Goal: Task Accomplishment & Management: Manage account settings

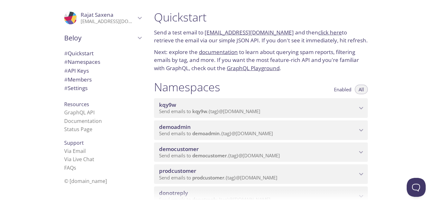
click at [198, 152] on span "democustomer" at bounding box center [179, 149] width 40 height 7
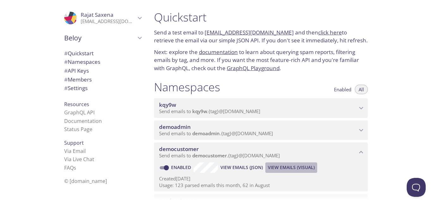
click at [283, 166] on span "View Emails (Visual)" at bounding box center [291, 168] width 47 height 8
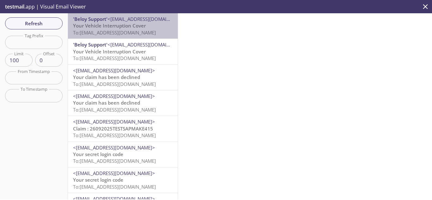
click at [124, 32] on span "To: [EMAIL_ADDRESS][DOMAIN_NAME]" at bounding box center [114, 32] width 83 height 6
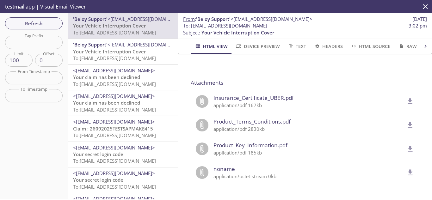
scroll to position [523, 0]
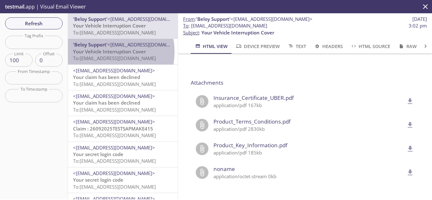
click at [101, 52] on span "Your Vehicle Interruption Cover" at bounding box center [109, 51] width 73 height 6
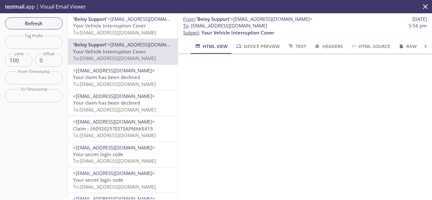
click at [108, 33] on span "To: [EMAIL_ADDRESS][DOMAIN_NAME]" at bounding box center [114, 32] width 83 height 6
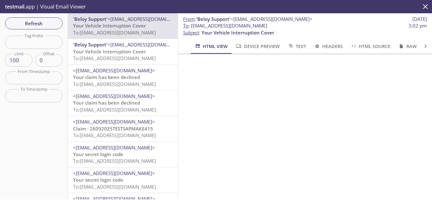
drag, startPoint x: 191, startPoint y: 23, endPoint x: 338, endPoint y: 23, distance: 146.8
click at [338, 23] on span "To : [EMAIL_ADDRESS][DOMAIN_NAME] 3:02 pm" at bounding box center [305, 25] width 244 height 7
copy span "[EMAIL_ADDRESS][DOMAIN_NAME]"
click at [34, 24] on span "Refresh" at bounding box center [33, 23] width 47 height 8
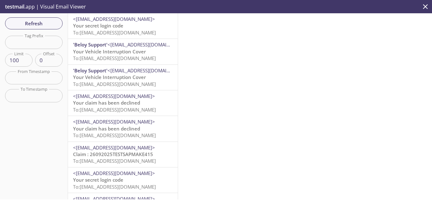
click at [119, 21] on span "<[EMAIL_ADDRESS][DOMAIN_NAME]>" at bounding box center [114, 19] width 82 height 6
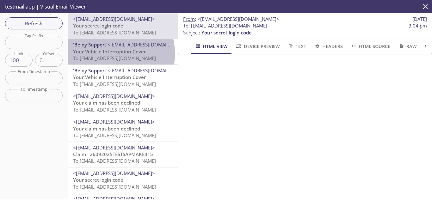
click at [106, 54] on span "Your Vehicle Interruption Cover" at bounding box center [109, 51] width 73 height 6
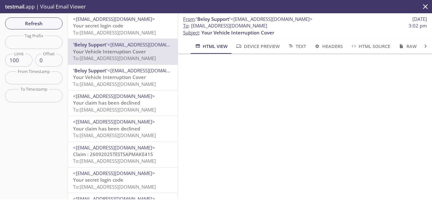
scroll to position [506, 0]
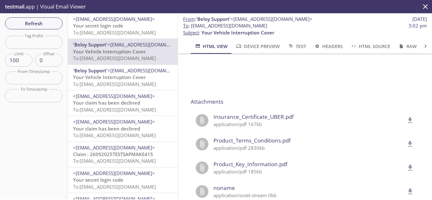
click at [408, 119] on icon "delete" at bounding box center [410, 120] width 5 height 6
click at [29, 23] on span "Refresh" at bounding box center [33, 23] width 47 height 8
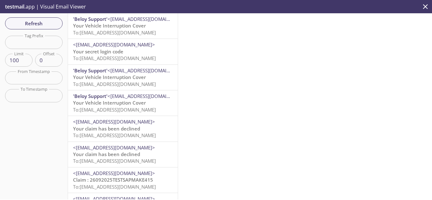
click at [89, 32] on span "To: [EMAIL_ADDRESS][DOMAIN_NAME]" at bounding box center [114, 32] width 83 height 6
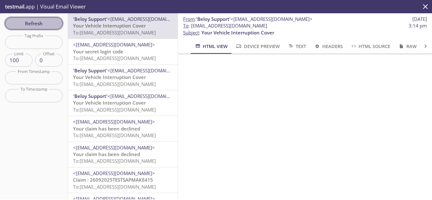
click at [38, 26] on span "Refresh" at bounding box center [33, 23] width 47 height 8
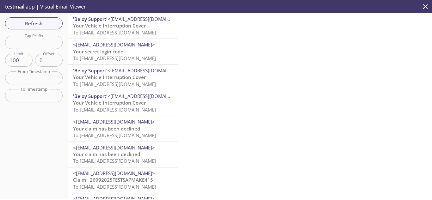
click at [122, 30] on span "To: [EMAIL_ADDRESS][DOMAIN_NAME]" at bounding box center [114, 32] width 83 height 6
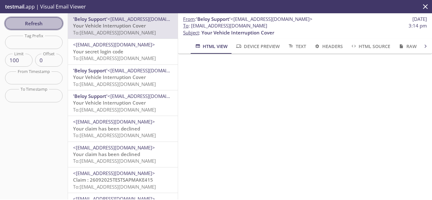
click at [40, 20] on span "Refresh" at bounding box center [33, 23] width 47 height 8
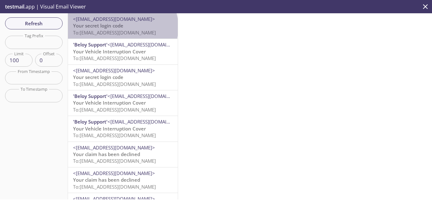
click at [122, 27] on span "Your secret login code" at bounding box center [98, 25] width 50 height 6
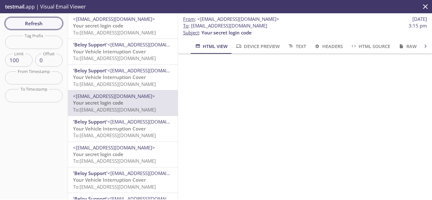
click at [51, 25] on span "Refresh" at bounding box center [33, 23] width 47 height 8
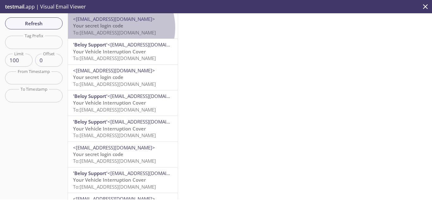
click at [112, 28] on span "Your secret login code" at bounding box center [98, 25] width 50 height 6
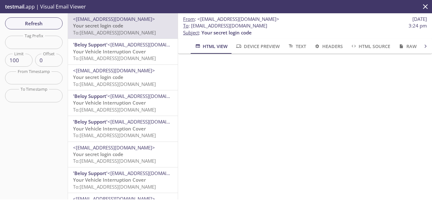
click at [113, 54] on span "Your Vehicle Interruption Cover" at bounding box center [109, 51] width 73 height 6
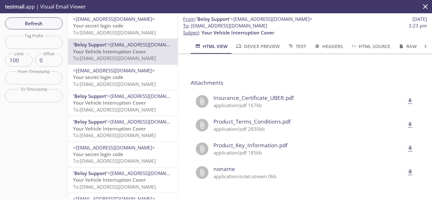
scroll to position [530, 0]
click at [406, 97] on icon "delete" at bounding box center [410, 101] width 8 height 8
click at [36, 23] on span "Refresh" at bounding box center [33, 23] width 47 height 8
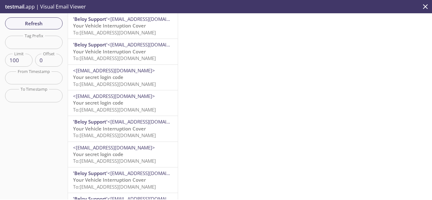
click at [111, 28] on span "Your Vehicle Interruption Cover" at bounding box center [109, 25] width 73 height 6
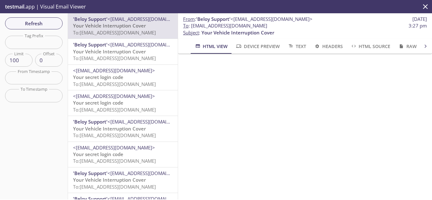
click at [119, 59] on span "To: [EMAIL_ADDRESS][DOMAIN_NAME]" at bounding box center [114, 58] width 83 height 6
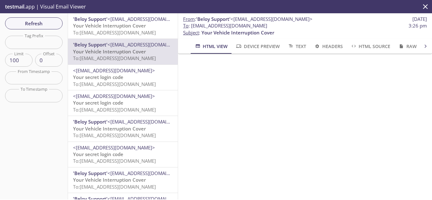
click at [125, 74] on span "<[EMAIL_ADDRESS][DOMAIN_NAME]>" at bounding box center [123, 70] width 100 height 7
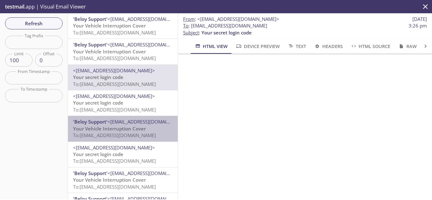
click at [127, 132] on span "To: [EMAIL_ADDRESS][DOMAIN_NAME]" at bounding box center [114, 135] width 83 height 6
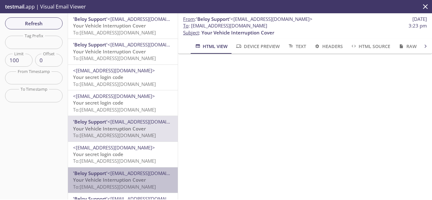
click at [123, 176] on span "<[EMAIL_ADDRESS][DOMAIN_NAME]>" at bounding box center [149, 173] width 82 height 6
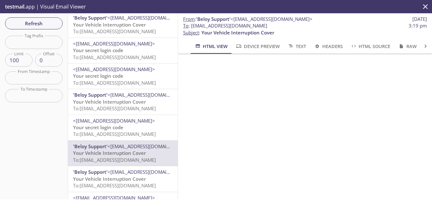
scroll to position [63, 0]
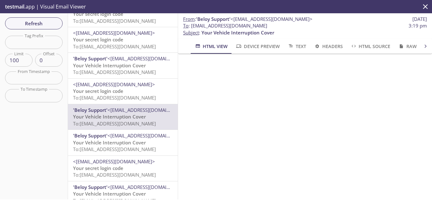
click at [132, 179] on div "<[EMAIL_ADDRESS][DOMAIN_NAME]> Your secret login code To: [EMAIL_ADDRESS][DOMAI…" at bounding box center [123, 168] width 110 height 25
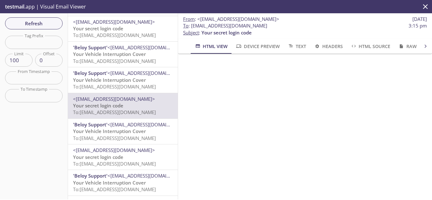
scroll to position [127, 0]
click at [127, 137] on span "To: [EMAIL_ADDRESS][DOMAIN_NAME]" at bounding box center [114, 137] width 83 height 6
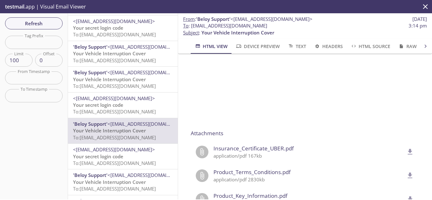
scroll to position [530, 0]
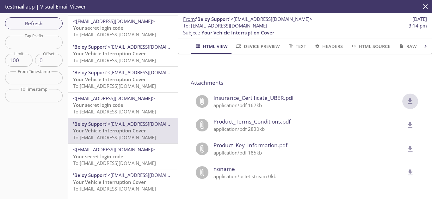
click at [406, 97] on icon "delete" at bounding box center [410, 101] width 8 height 8
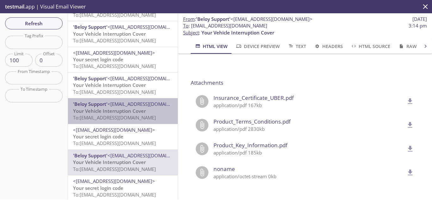
click at [129, 114] on span "Your Vehicle Interruption Cover" at bounding box center [109, 111] width 73 height 6
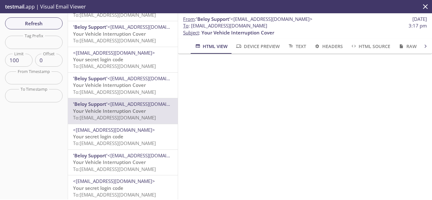
click at [118, 66] on span "To: [EMAIL_ADDRESS][DOMAIN_NAME]" at bounding box center [114, 66] width 83 height 6
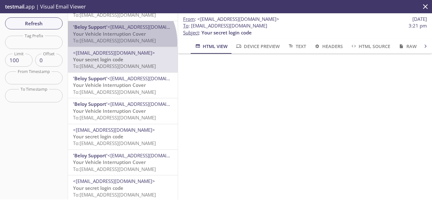
click at [115, 43] on span "To: [EMAIL_ADDRESS][DOMAIN_NAME]" at bounding box center [114, 40] width 83 height 6
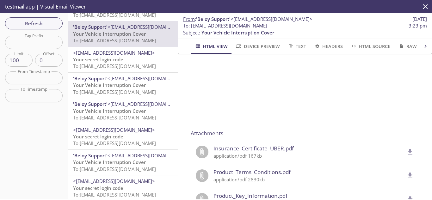
scroll to position [530, 0]
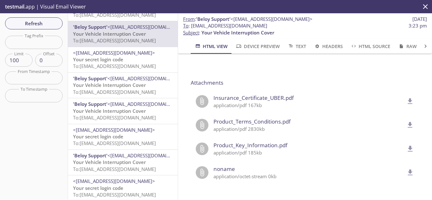
click at [408, 98] on icon "delete" at bounding box center [410, 101] width 5 height 6
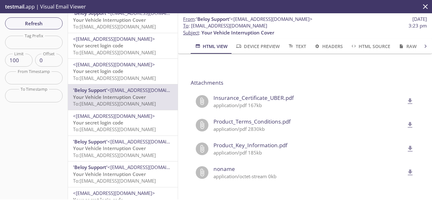
scroll to position [63, 0]
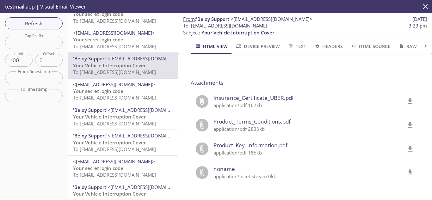
click at [133, 99] on span "To: [EMAIL_ADDRESS][DOMAIN_NAME]" at bounding box center [114, 98] width 83 height 6
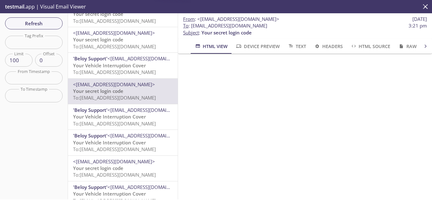
scroll to position [146, 0]
click at [126, 119] on span "Your Vehicle Interruption Cover" at bounding box center [109, 117] width 73 height 6
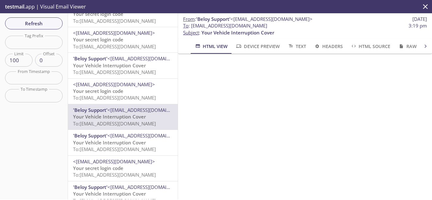
click at [122, 137] on span "<[EMAIL_ADDRESS][DOMAIN_NAME]>" at bounding box center [149, 136] width 82 height 6
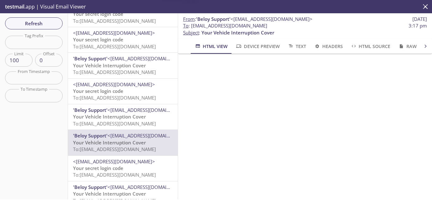
click at [118, 164] on span "<[EMAIL_ADDRESS][DOMAIN_NAME]>" at bounding box center [114, 162] width 82 height 6
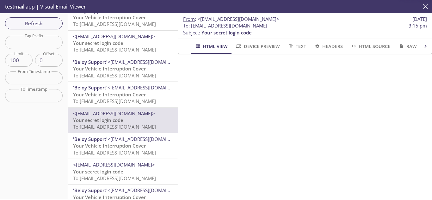
scroll to position [127, 0]
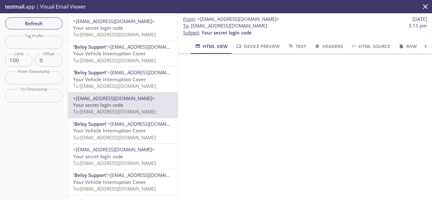
click at [110, 134] on span "Your Vehicle Interruption Cover" at bounding box center [109, 131] width 73 height 6
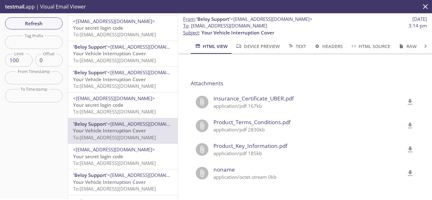
scroll to position [530, 0]
click at [408, 98] on icon "delete" at bounding box center [410, 101] width 5 height 6
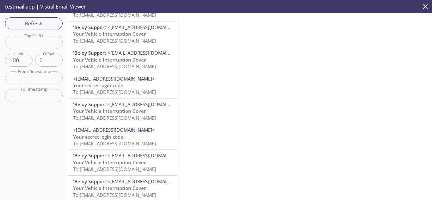
scroll to position [190, 0]
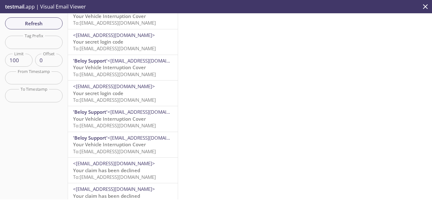
click at [123, 122] on span "To: [EMAIL_ADDRESS][DOMAIN_NAME]" at bounding box center [114, 125] width 83 height 6
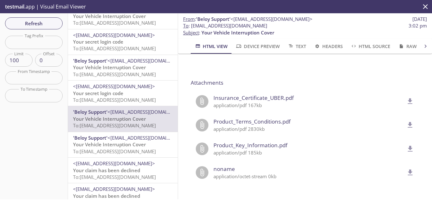
scroll to position [530, 0]
click at [408, 98] on icon "delete" at bounding box center [410, 101] width 5 height 6
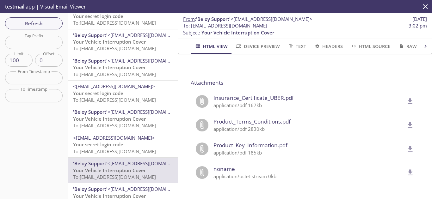
scroll to position [0, 0]
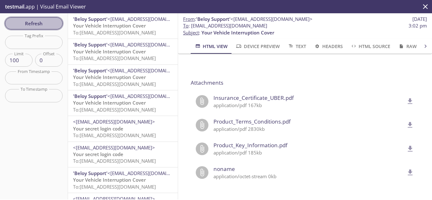
click at [25, 22] on span "Refresh" at bounding box center [33, 23] width 47 height 8
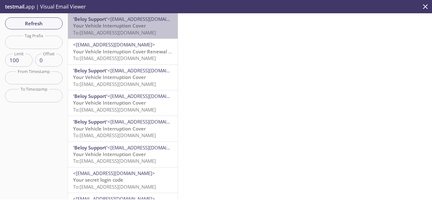
click at [131, 34] on span "To: [EMAIL_ADDRESS][DOMAIN_NAME]" at bounding box center [114, 32] width 83 height 6
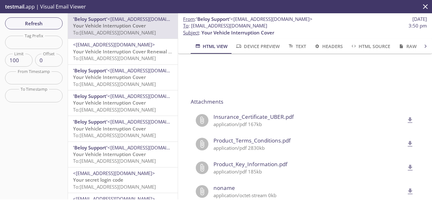
scroll to position [530, 0]
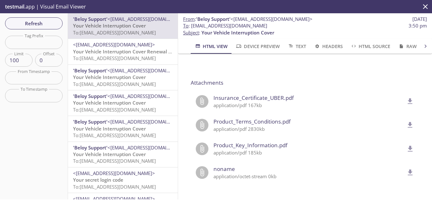
click at [408, 98] on icon "delete" at bounding box center [410, 101] width 5 height 6
click at [41, 26] on span "Refresh" at bounding box center [33, 23] width 47 height 8
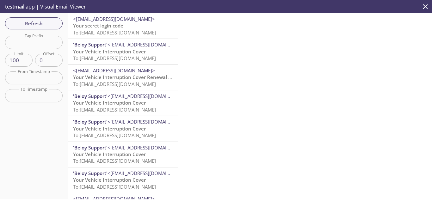
click at [131, 33] on span "To: [EMAIL_ADDRESS][DOMAIN_NAME]" at bounding box center [114, 32] width 83 height 6
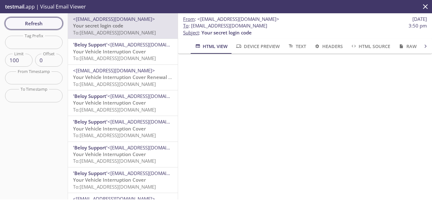
click at [40, 21] on span "Refresh" at bounding box center [33, 23] width 47 height 8
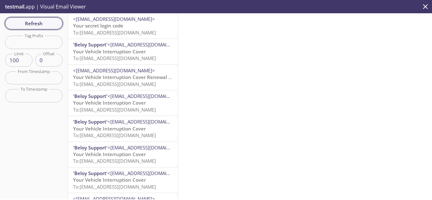
click at [46, 22] on span "Refresh" at bounding box center [33, 23] width 47 height 8
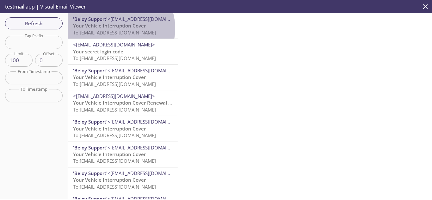
click at [115, 28] on span "Your Vehicle Interruption Cover" at bounding box center [109, 25] width 73 height 6
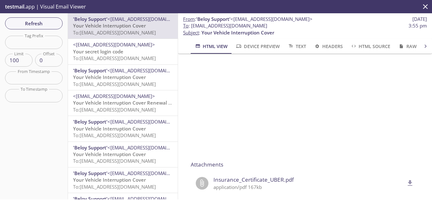
scroll to position [506, 0]
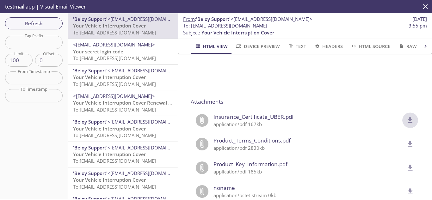
click at [406, 118] on icon "delete" at bounding box center [410, 120] width 8 height 8
click at [34, 21] on span "Refresh" at bounding box center [33, 23] width 47 height 8
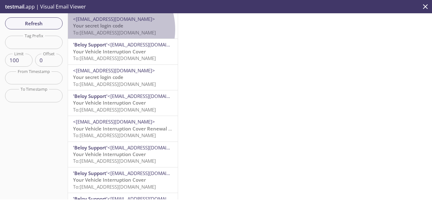
click at [106, 29] on span "To: [EMAIL_ADDRESS][DOMAIN_NAME]" at bounding box center [114, 32] width 83 height 6
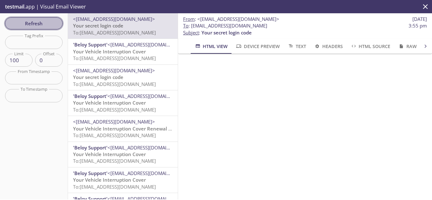
click at [31, 27] on span "Refresh" at bounding box center [33, 23] width 47 height 8
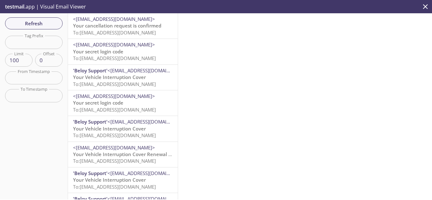
click at [126, 31] on span "To: [EMAIL_ADDRESS][DOMAIN_NAME]" at bounding box center [114, 32] width 83 height 6
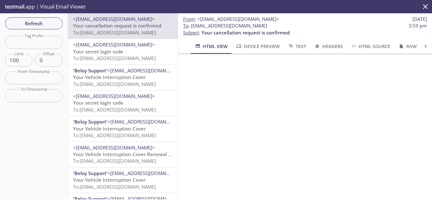
scroll to position [253, 0]
click at [32, 23] on span "Refresh" at bounding box center [33, 23] width 47 height 8
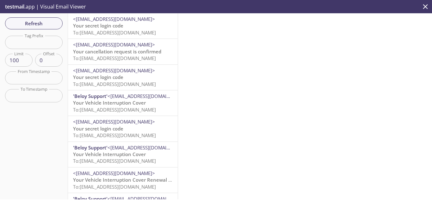
click at [119, 53] on span "Your cancellation request is confirmed" at bounding box center [117, 51] width 88 height 6
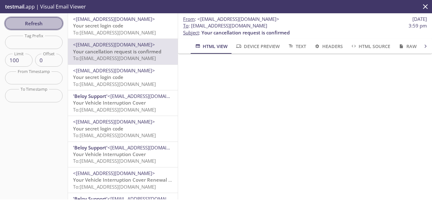
click at [28, 21] on span "Refresh" at bounding box center [33, 23] width 47 height 8
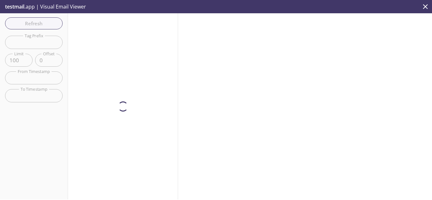
click at [24, 22] on div "Refresh Filters Tag Prefix Tag Prefix Limit 100 Limit Offset 0 Offset From Time…" at bounding box center [34, 106] width 68 height 186
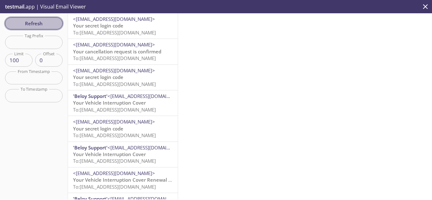
click at [27, 26] on span "Refresh" at bounding box center [33, 23] width 47 height 8
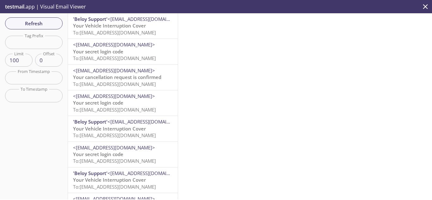
click at [134, 31] on span "To: [EMAIL_ADDRESS][DOMAIN_NAME]" at bounding box center [114, 32] width 83 height 6
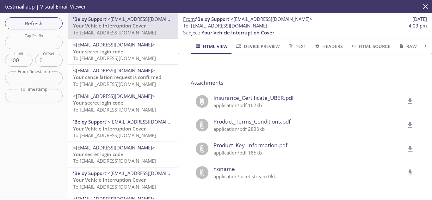
scroll to position [530, 0]
click at [408, 98] on icon "delete" at bounding box center [410, 101] width 5 height 6
click at [29, 25] on span "Refresh" at bounding box center [33, 23] width 47 height 8
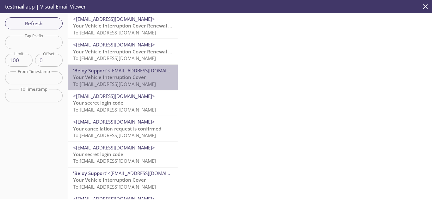
click at [131, 80] on span "Your Vehicle Interruption Cover" at bounding box center [109, 77] width 73 height 6
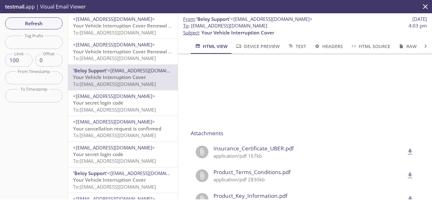
scroll to position [530, 0]
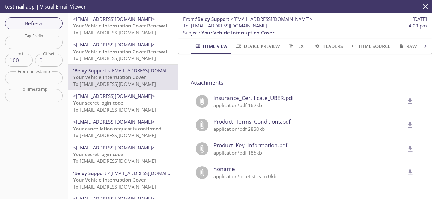
click at [111, 55] on span "To: [EMAIL_ADDRESS][DOMAIN_NAME]" at bounding box center [114, 58] width 83 height 6
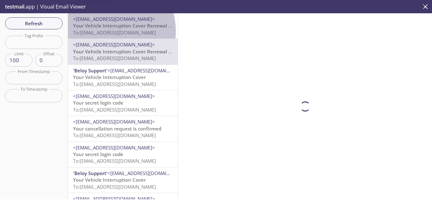
click at [107, 31] on span "To: [EMAIL_ADDRESS][DOMAIN_NAME]" at bounding box center [114, 32] width 83 height 6
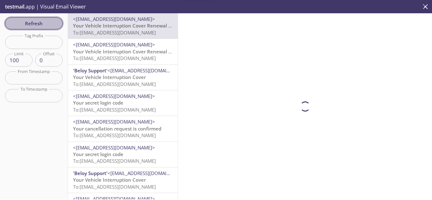
click at [49, 20] on span "Refresh" at bounding box center [33, 23] width 47 height 8
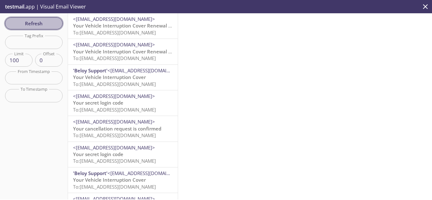
click at [49, 22] on span "Refresh" at bounding box center [33, 23] width 47 height 8
click at [122, 58] on span "To: [EMAIL_ADDRESS][DOMAIN_NAME]" at bounding box center [114, 58] width 83 height 6
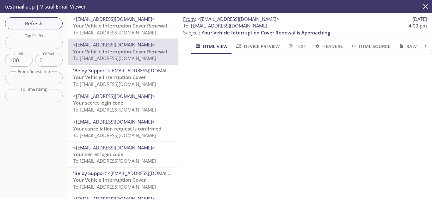
scroll to position [32, 0]
click at [37, 17] on button "Refresh" at bounding box center [34, 23] width 58 height 12
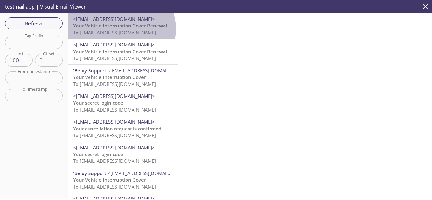
click at [120, 29] on span "To: [EMAIL_ADDRESS][DOMAIN_NAME]" at bounding box center [114, 32] width 83 height 6
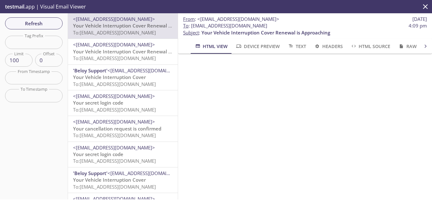
scroll to position [190, 0]
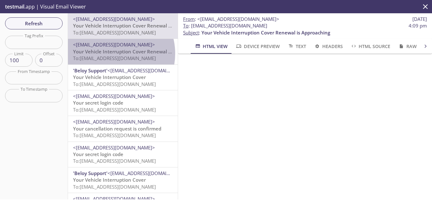
click at [111, 53] on span "Your Vehicle Interruption Cover Renewal is Approaching" at bounding box center [137, 51] width 129 height 6
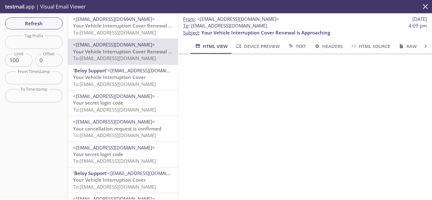
click at [131, 30] on span "To: [EMAIL_ADDRESS][DOMAIN_NAME]" at bounding box center [114, 32] width 83 height 6
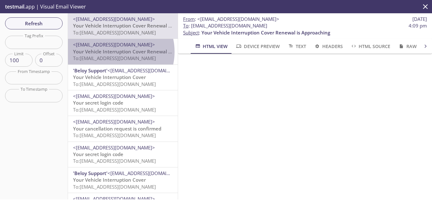
click at [114, 52] on span "Your Vehicle Interruption Cover Renewal is Approaching" at bounding box center [137, 51] width 129 height 6
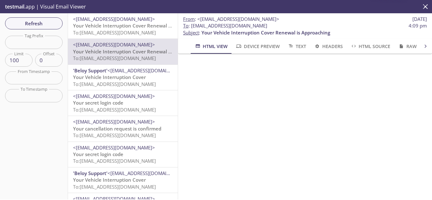
scroll to position [316, 0]
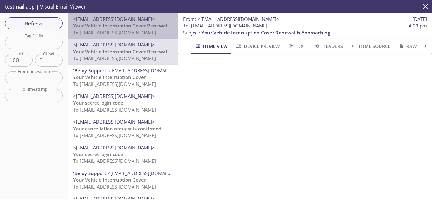
click at [133, 28] on span "Your Vehicle Interruption Cover Renewal is Approaching" at bounding box center [137, 25] width 129 height 6
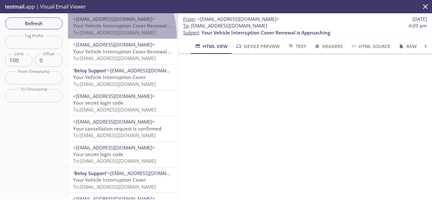
drag, startPoint x: 86, startPoint y: 37, endPoint x: 113, endPoint y: 59, distance: 34.8
click at [67, 41] on div "Refresh Filters Tag Prefix Tag Prefix Limit 100 Limit Offset 0 Offset From Time…" at bounding box center [216, 106] width 432 height 186
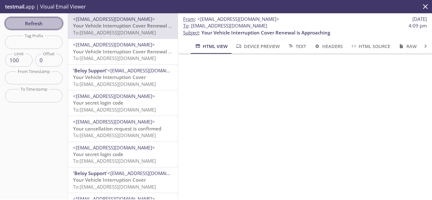
click at [38, 21] on span "Refresh" at bounding box center [33, 23] width 47 height 8
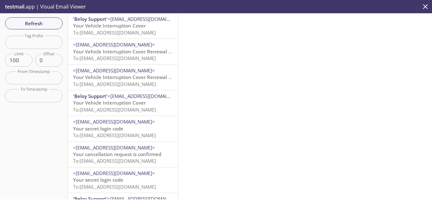
click at [112, 28] on span "Your Vehicle Interruption Cover" at bounding box center [109, 25] width 73 height 6
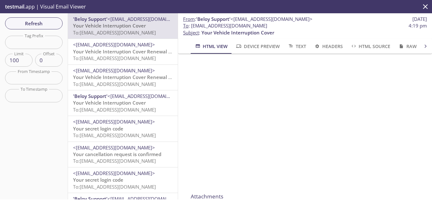
scroll to position [530, 0]
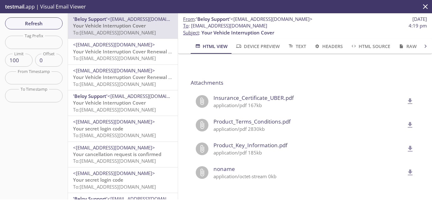
click at [406, 97] on icon "delete" at bounding box center [410, 101] width 8 height 8
click at [22, 20] on span "Refresh" at bounding box center [33, 23] width 47 height 8
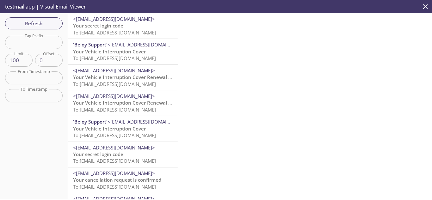
click at [124, 33] on span "To: [EMAIL_ADDRESS][DOMAIN_NAME]" at bounding box center [114, 32] width 83 height 6
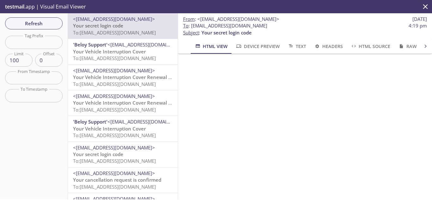
click at [49, 24] on span "Refresh" at bounding box center [33, 23] width 47 height 8
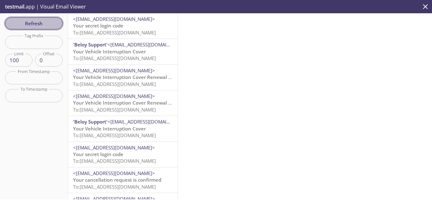
click at [19, 17] on button "Refresh" at bounding box center [34, 23] width 58 height 12
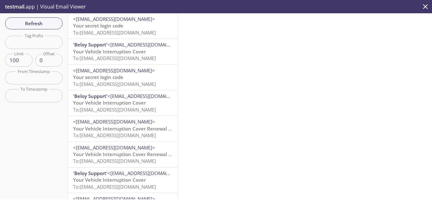
click at [116, 52] on span "Your Vehicle Interruption Cover" at bounding box center [109, 51] width 73 height 6
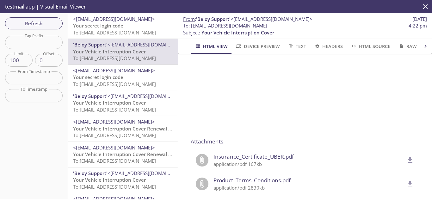
scroll to position [475, 0]
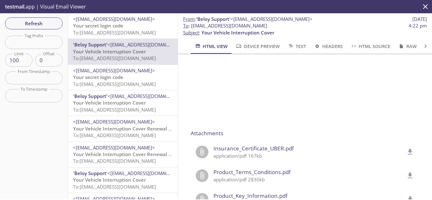
click at [406, 153] on icon "delete" at bounding box center [410, 152] width 8 height 8
click at [133, 24] on p "Your secret login code To: [EMAIL_ADDRESS][DOMAIN_NAME]" at bounding box center [123, 29] width 100 height 14
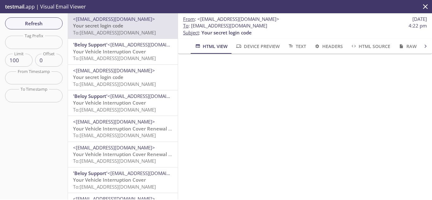
click at [117, 52] on span "Your Vehicle Interruption Cover" at bounding box center [109, 51] width 73 height 6
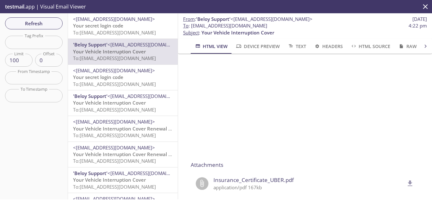
scroll to position [530, 0]
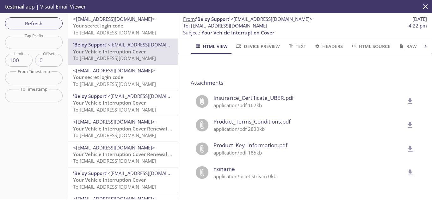
click at [406, 98] on icon "delete" at bounding box center [410, 101] width 8 height 8
click at [32, 28] on span "Refresh" at bounding box center [33, 23] width 47 height 8
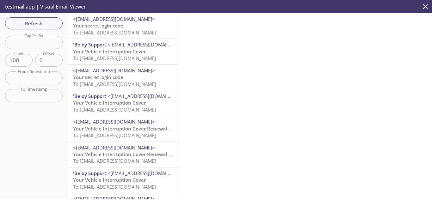
click at [140, 30] on span "To: [EMAIL_ADDRESS][DOMAIN_NAME]" at bounding box center [114, 32] width 83 height 6
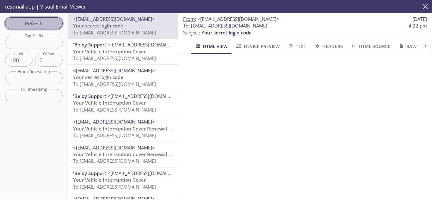
click at [31, 22] on span "Refresh" at bounding box center [33, 23] width 47 height 8
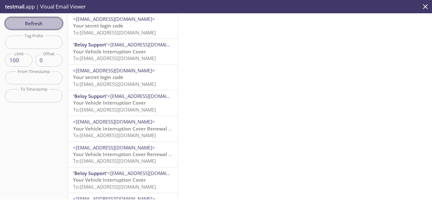
click at [34, 22] on span "Refresh" at bounding box center [33, 23] width 47 height 8
click at [49, 23] on span "Refresh" at bounding box center [33, 23] width 47 height 8
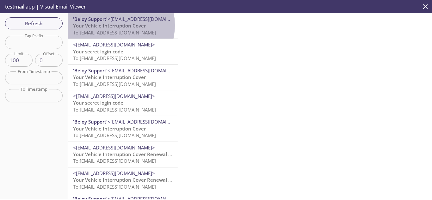
click at [109, 25] on span "Your Vehicle Interruption Cover" at bounding box center [109, 25] width 73 height 6
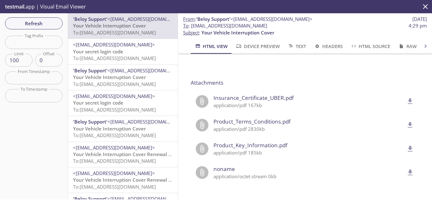
scroll to position [530, 0]
click at [406, 97] on icon "delete" at bounding box center [410, 101] width 8 height 8
click at [53, 25] on span "Refresh" at bounding box center [33, 23] width 47 height 8
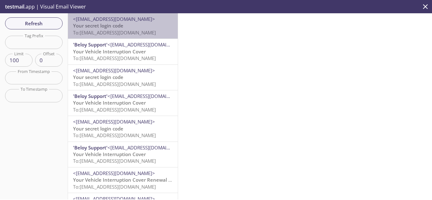
click at [129, 28] on p "Your secret login code To: [EMAIL_ADDRESS][DOMAIN_NAME]" at bounding box center [123, 29] width 100 height 14
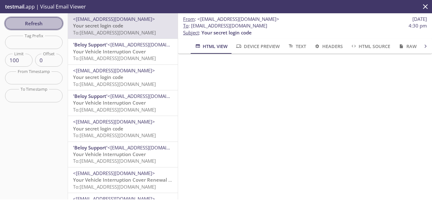
click at [37, 23] on span "Refresh" at bounding box center [33, 23] width 47 height 8
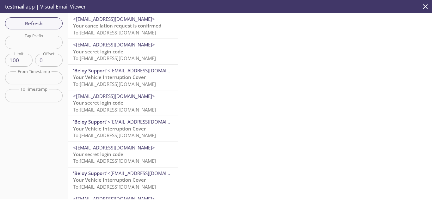
click at [119, 20] on span "<[EMAIL_ADDRESS][DOMAIN_NAME]>" at bounding box center [114, 19] width 82 height 6
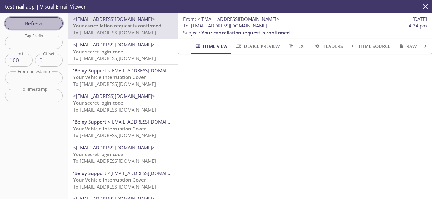
click at [23, 23] on span "Refresh" at bounding box center [33, 23] width 47 height 8
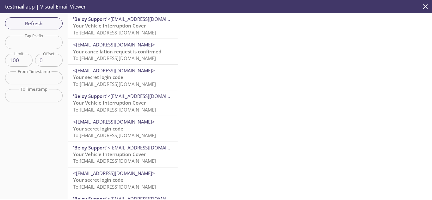
click at [98, 27] on span "Your Vehicle Interruption Cover" at bounding box center [109, 25] width 73 height 6
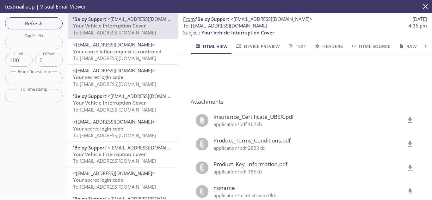
scroll to position [530, 0]
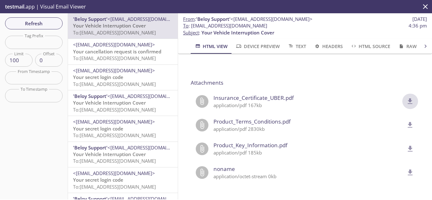
click at [408, 98] on icon "delete" at bounding box center [410, 101] width 5 height 6
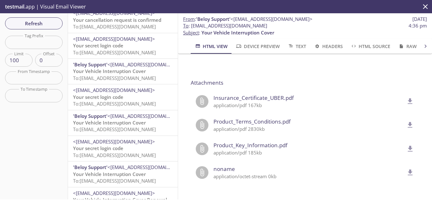
scroll to position [63, 0]
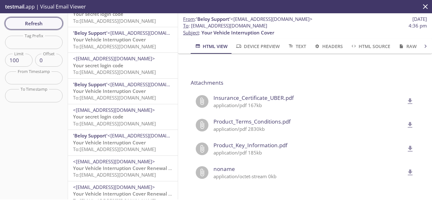
click at [47, 21] on span "Refresh" at bounding box center [33, 23] width 47 height 8
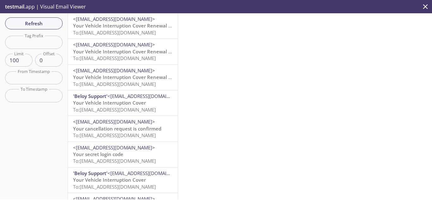
click at [116, 32] on span "To: [EMAIL_ADDRESS][DOMAIN_NAME]" at bounding box center [114, 32] width 83 height 6
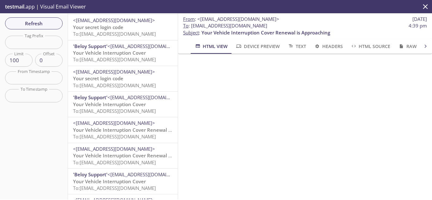
scroll to position [190, 0]
